Goal: Navigation & Orientation: Find specific page/section

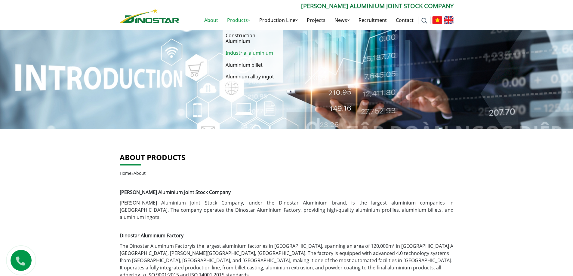
click at [244, 53] on link "Industrial aluminium" at bounding box center [253, 53] width 60 height 12
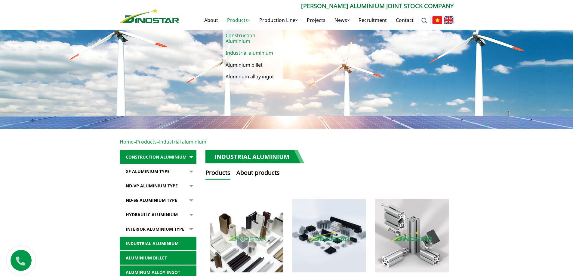
click at [244, 38] on link "Construction Aluminium" at bounding box center [253, 38] width 60 height 17
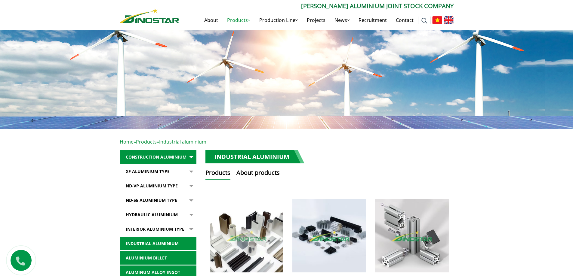
scroll to position [40, 0]
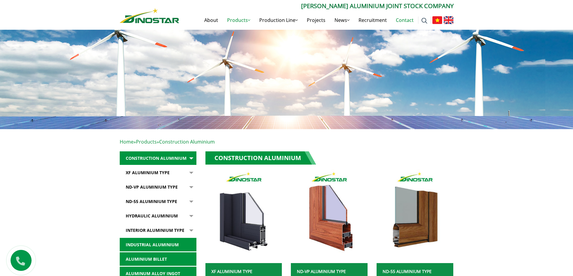
click at [407, 18] on link "Contact" at bounding box center [404, 20] width 27 height 19
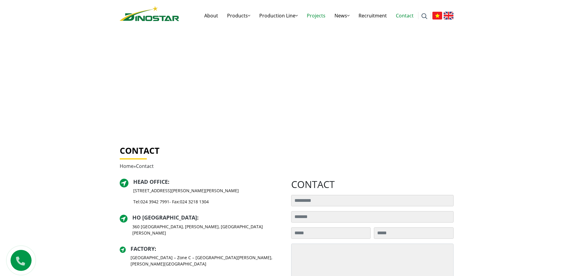
click at [321, 16] on link "Projects" at bounding box center [316, 15] width 28 height 19
